Goal: Find specific page/section

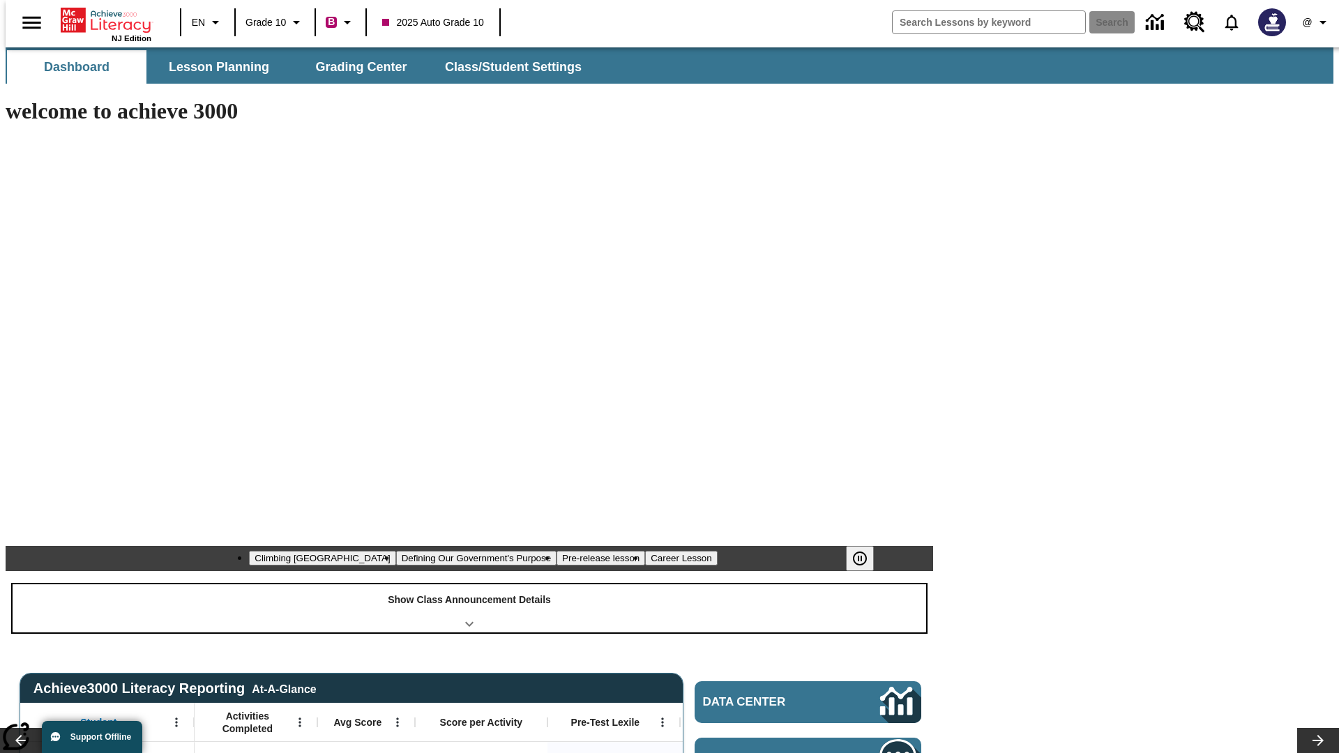
click at [470, 585] on div "Show Class Announcement Details" at bounding box center [470, 609] width 914 height 48
